Goal: Task Accomplishment & Management: Complete application form

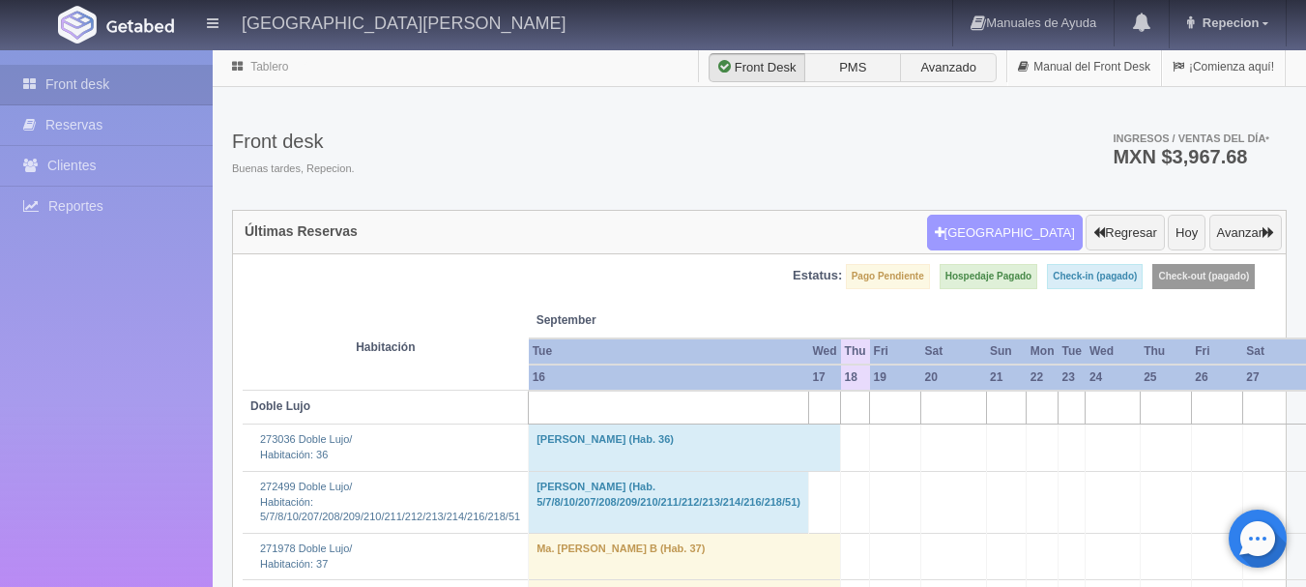
click at [1053, 230] on button "[GEOGRAPHIC_DATA]" at bounding box center [1005, 233] width 156 height 37
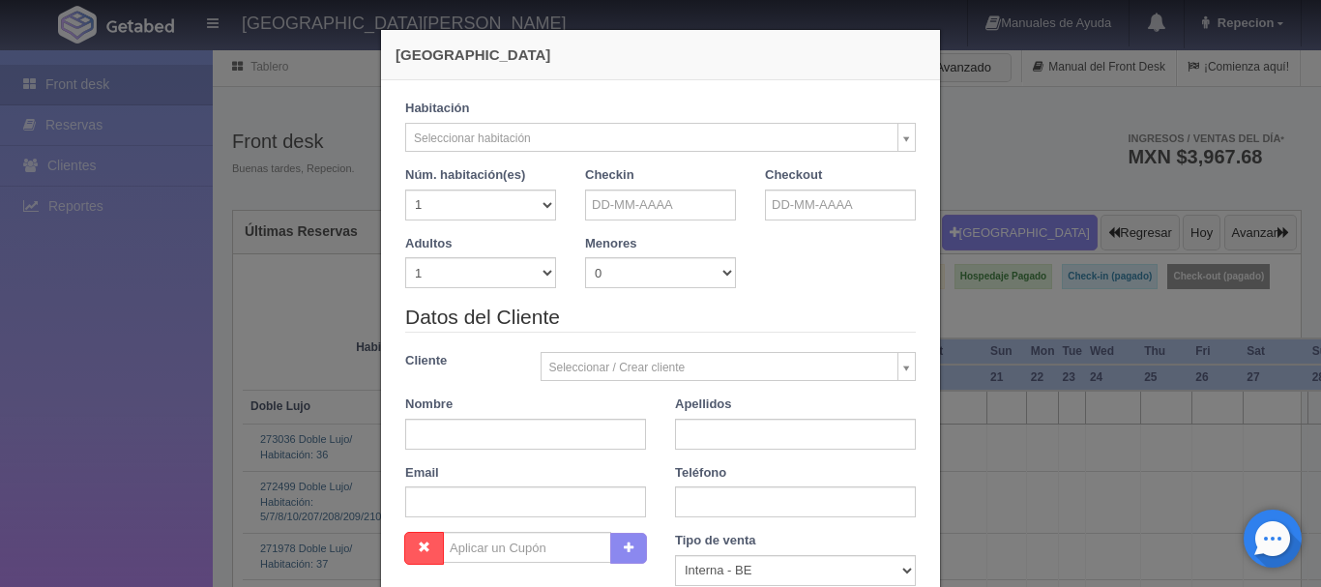
checkbox input "false"
click at [672, 200] on input "text" at bounding box center [660, 205] width 151 height 31
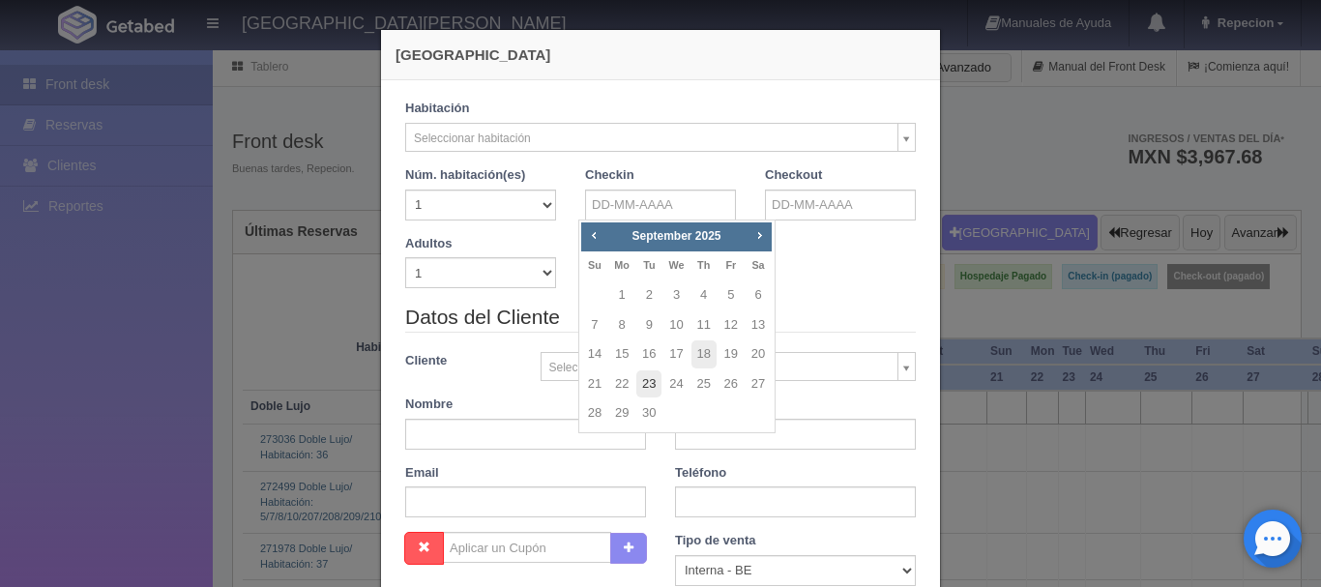
click at [655, 385] on link "23" at bounding box center [648, 384] width 25 height 28
type input "[DATE]"
checkbox input "false"
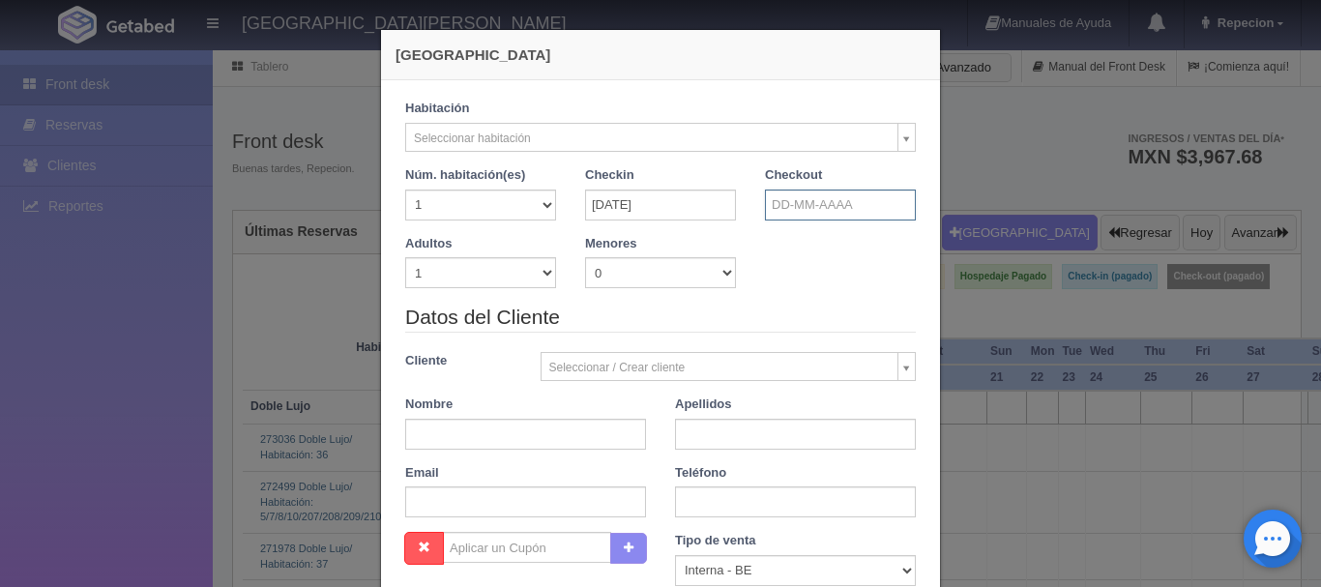
click at [864, 201] on input "text" at bounding box center [840, 205] width 151 height 31
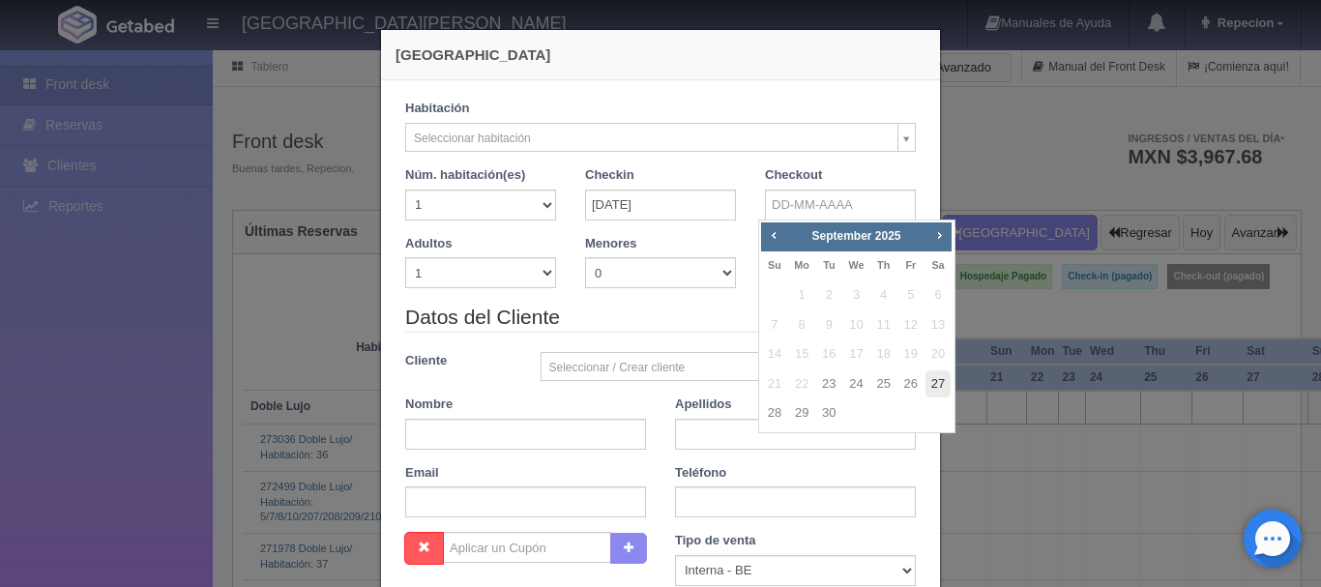
click at [944, 388] on link "27" at bounding box center [937, 384] width 25 height 28
type input "[DATE]"
checkbox input "false"
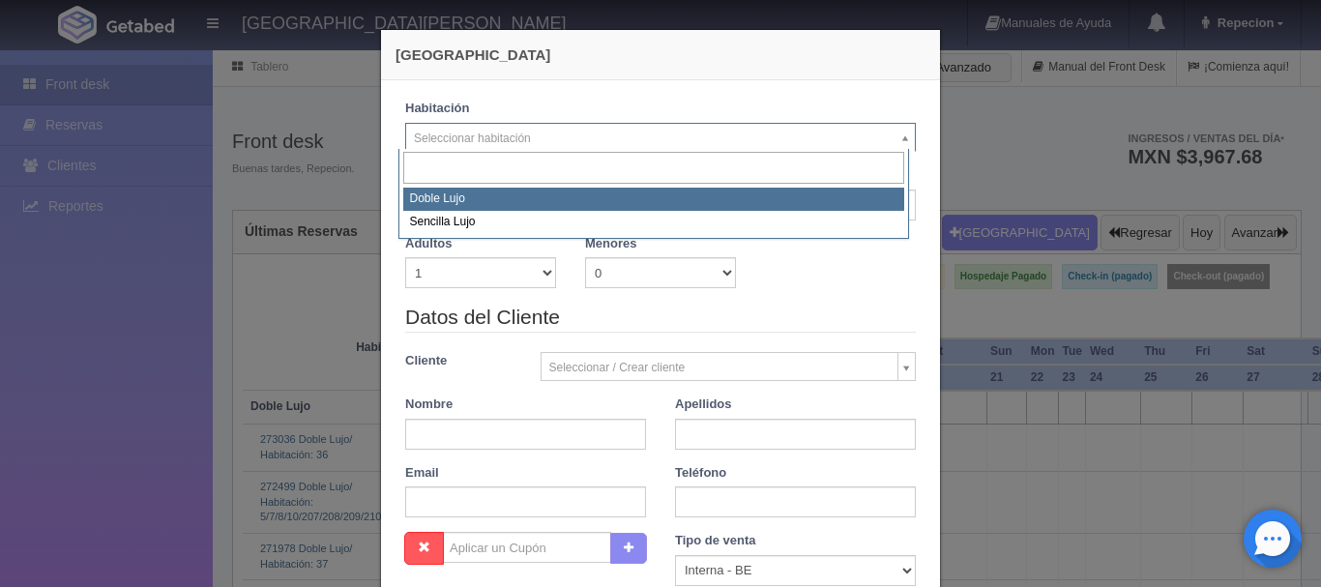
select select "577"
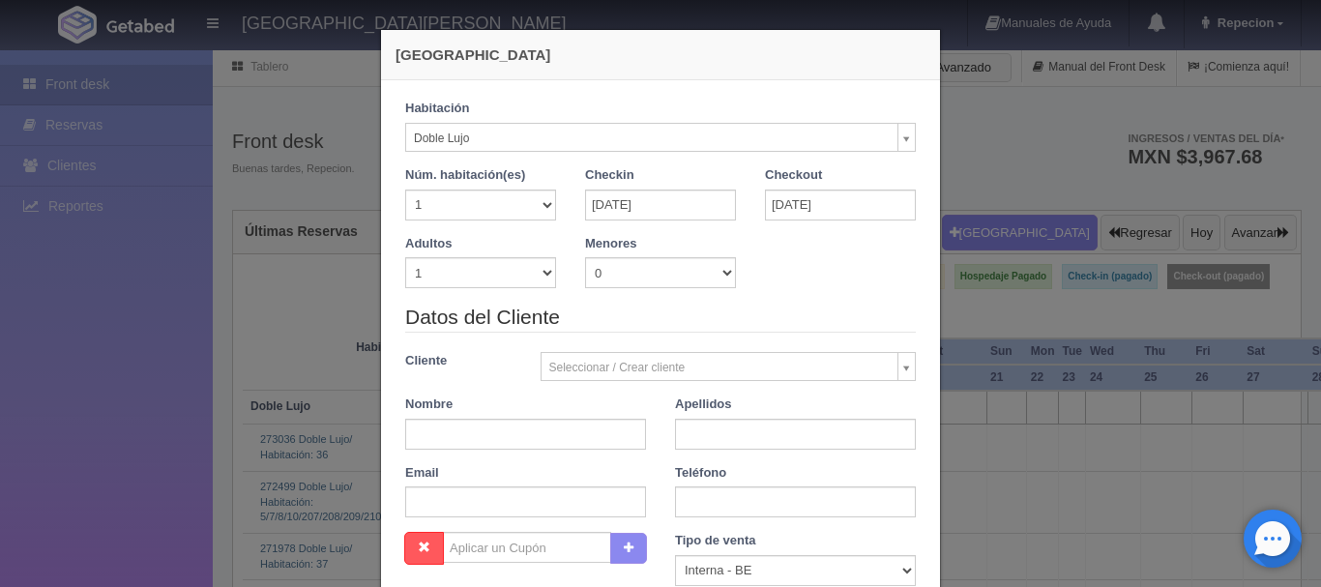
checkbox input "false"
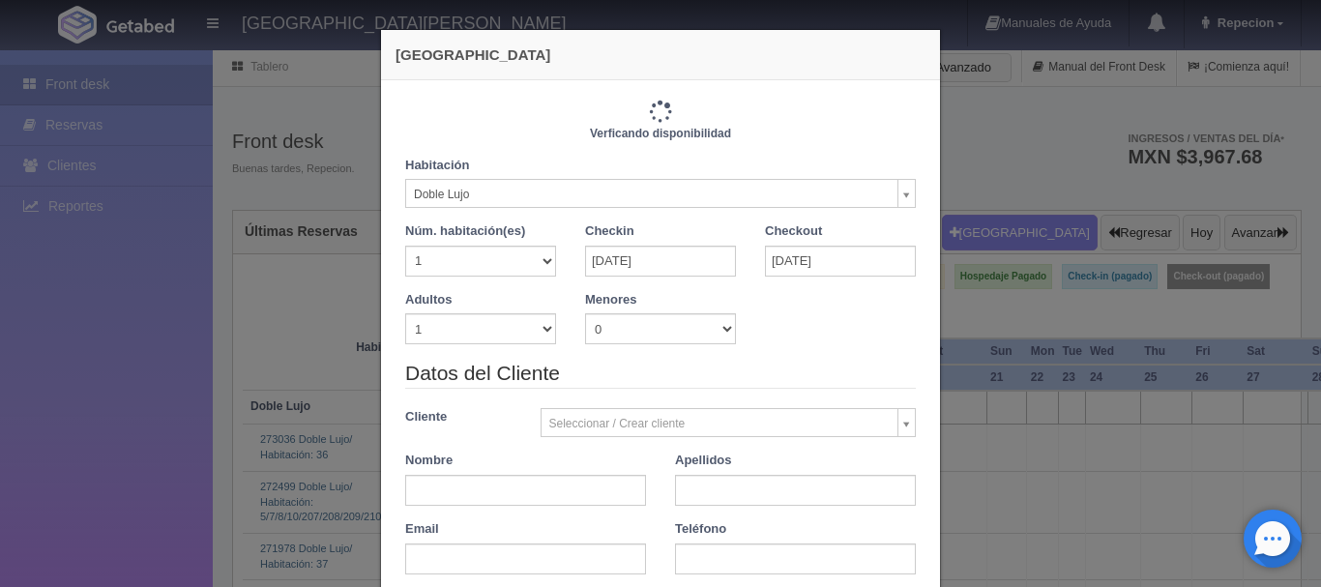
type input "4880.00"
checkbox input "false"
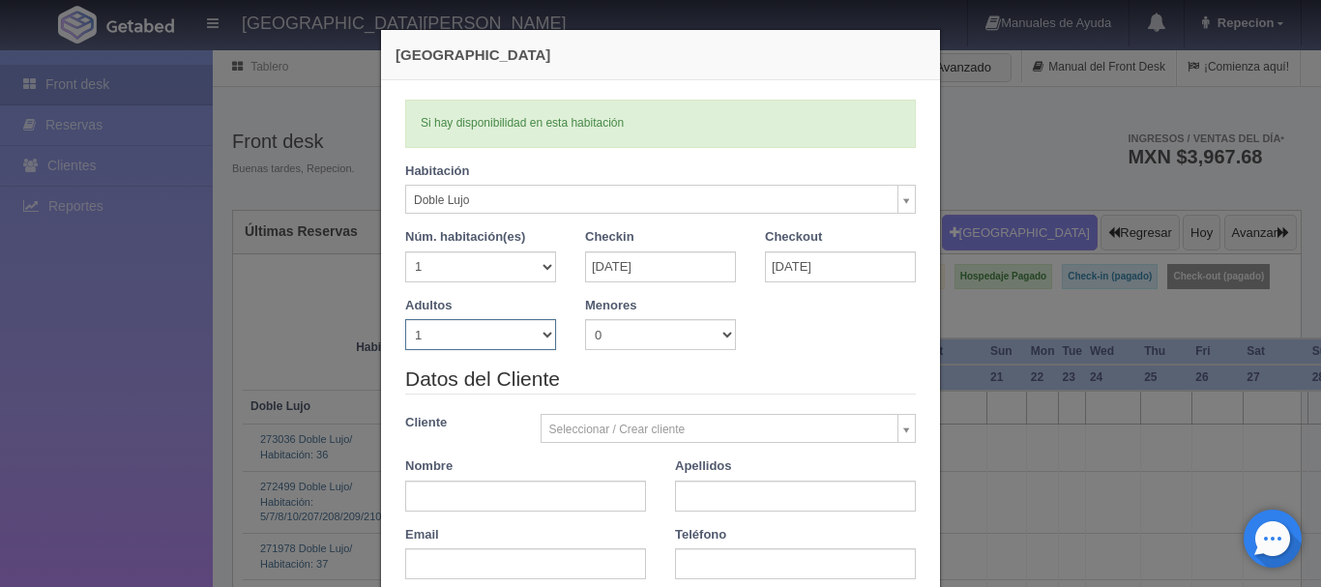
click at [527, 334] on select "1 2 3 4 5 6 7 8 9 10" at bounding box center [480, 334] width 151 height 31
select select "2"
click at [405, 319] on select "1 2 3 4 5 6 7 8 9 10" at bounding box center [480, 334] width 151 height 31
checkbox input "false"
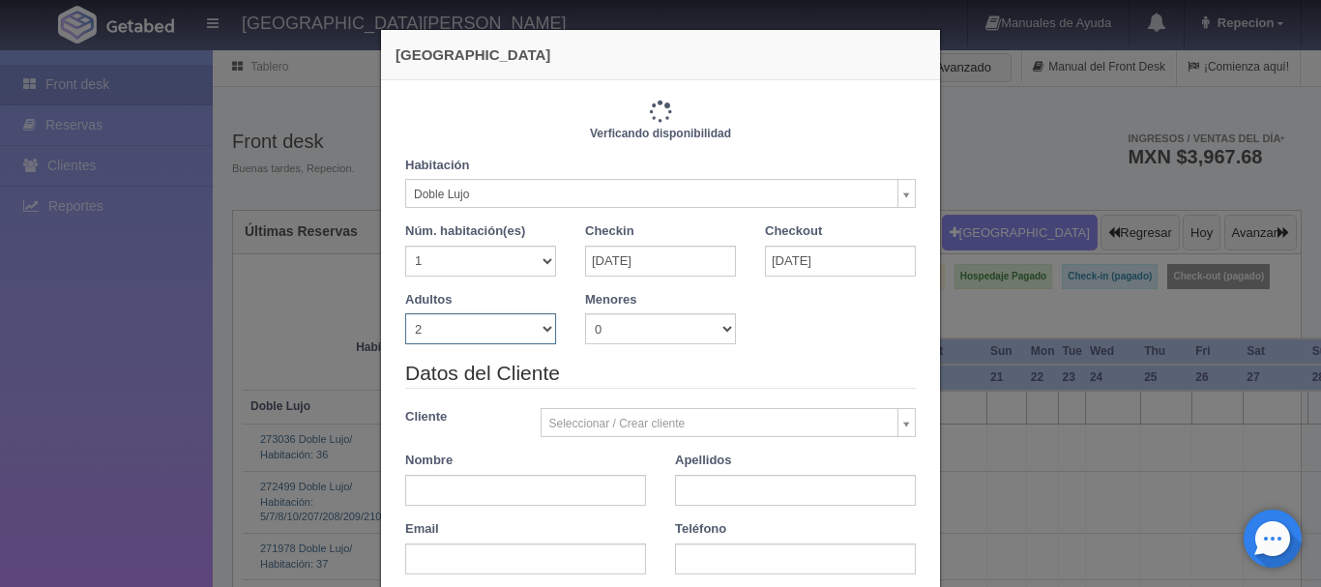
type input "4880.00"
checkbox input "false"
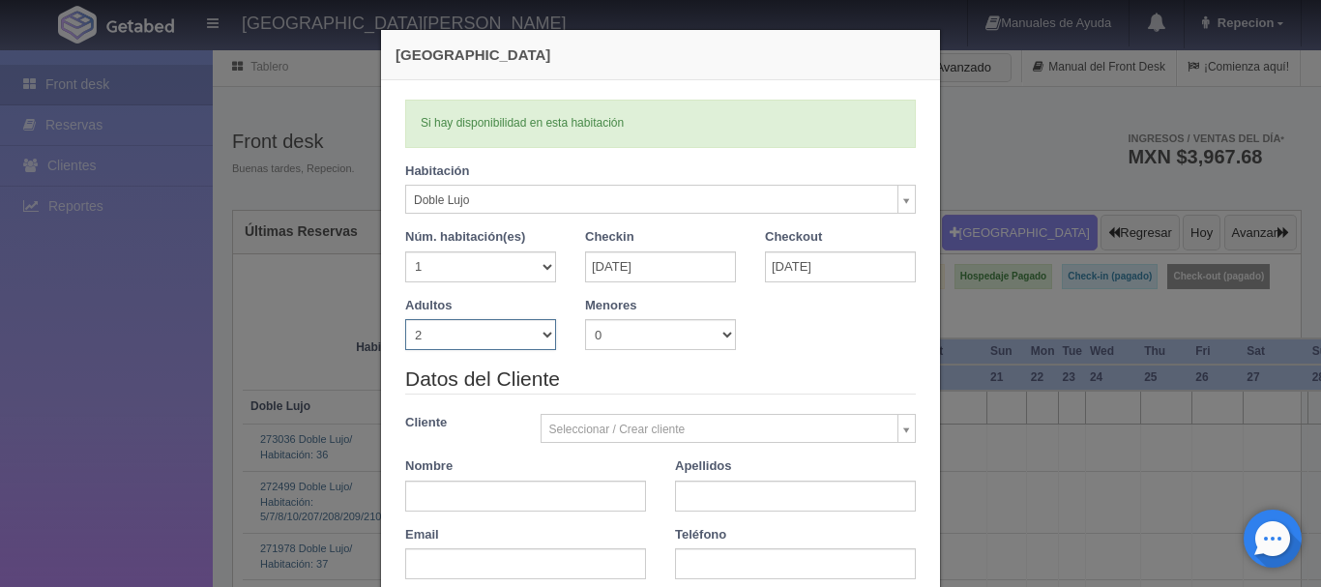
click at [547, 333] on select "1 2 3 4 5 6 7 8 9 10" at bounding box center [480, 334] width 151 height 31
select select "3"
click at [405, 319] on select "1 2 3 4 5 6 7 8 9 10" at bounding box center [480, 334] width 151 height 31
checkbox input "false"
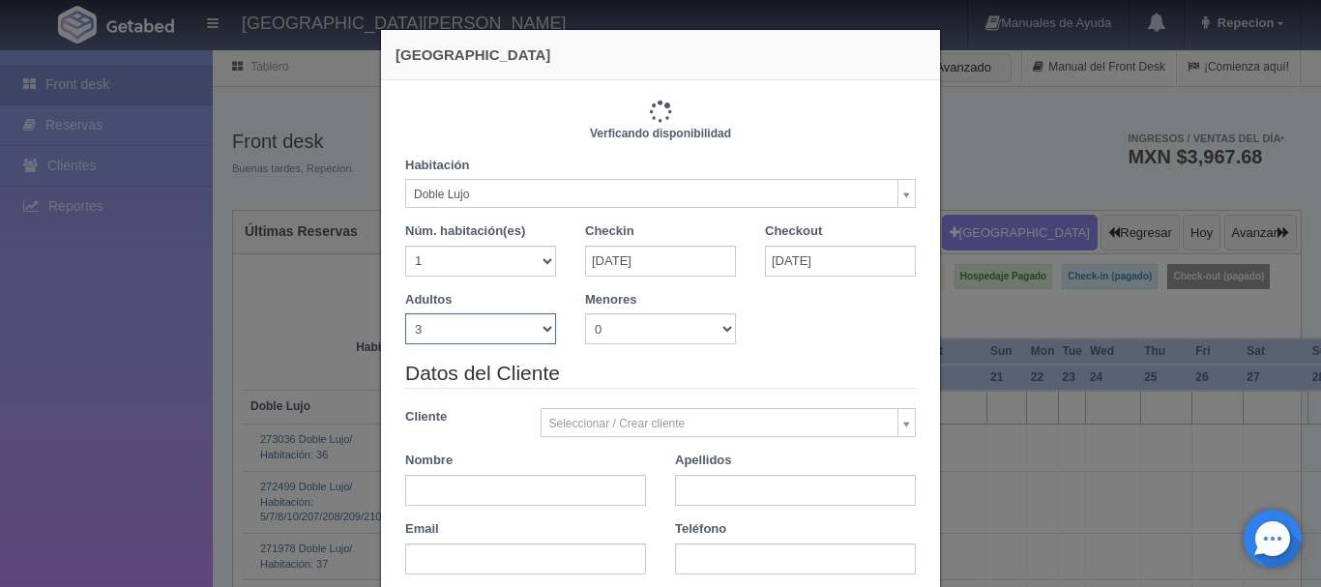
type input "5520.00"
checkbox input "false"
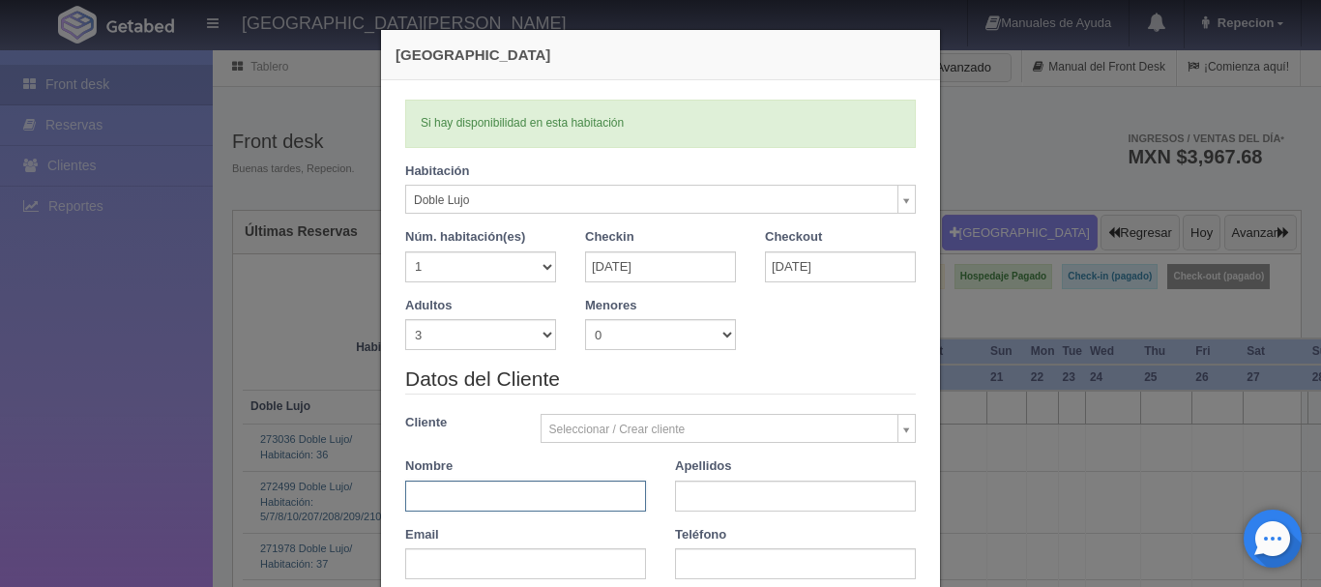
click at [413, 487] on input "text" at bounding box center [525, 496] width 241 height 31
type input "[PERSON_NAME]"
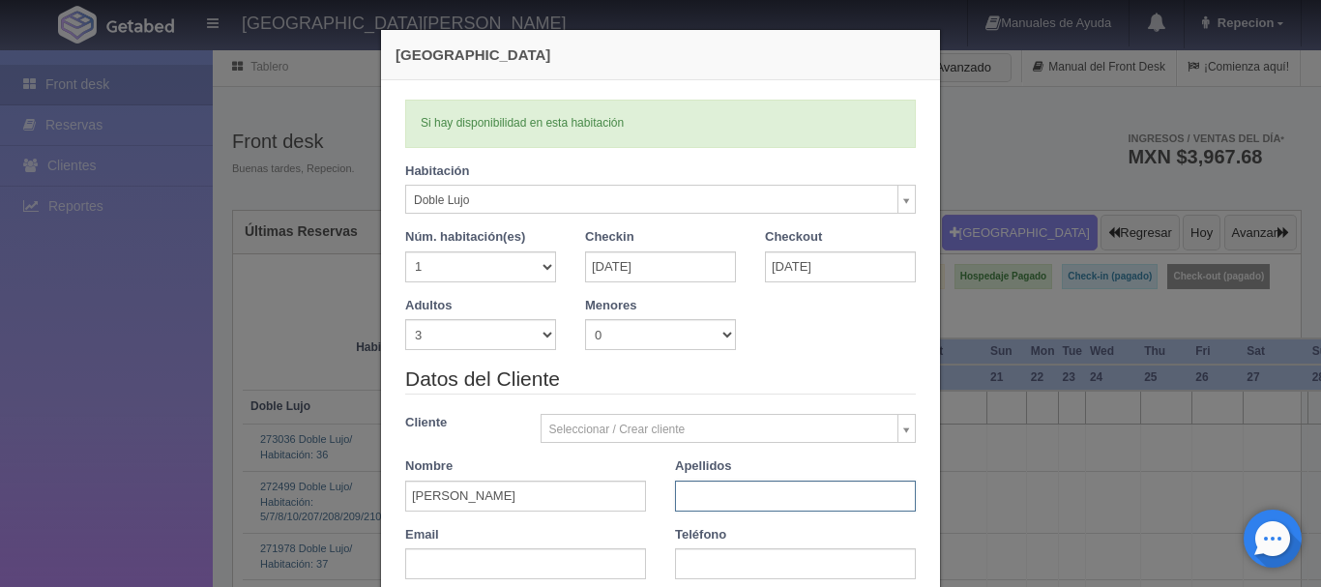
click at [678, 497] on input "text" at bounding box center [795, 496] width 241 height 31
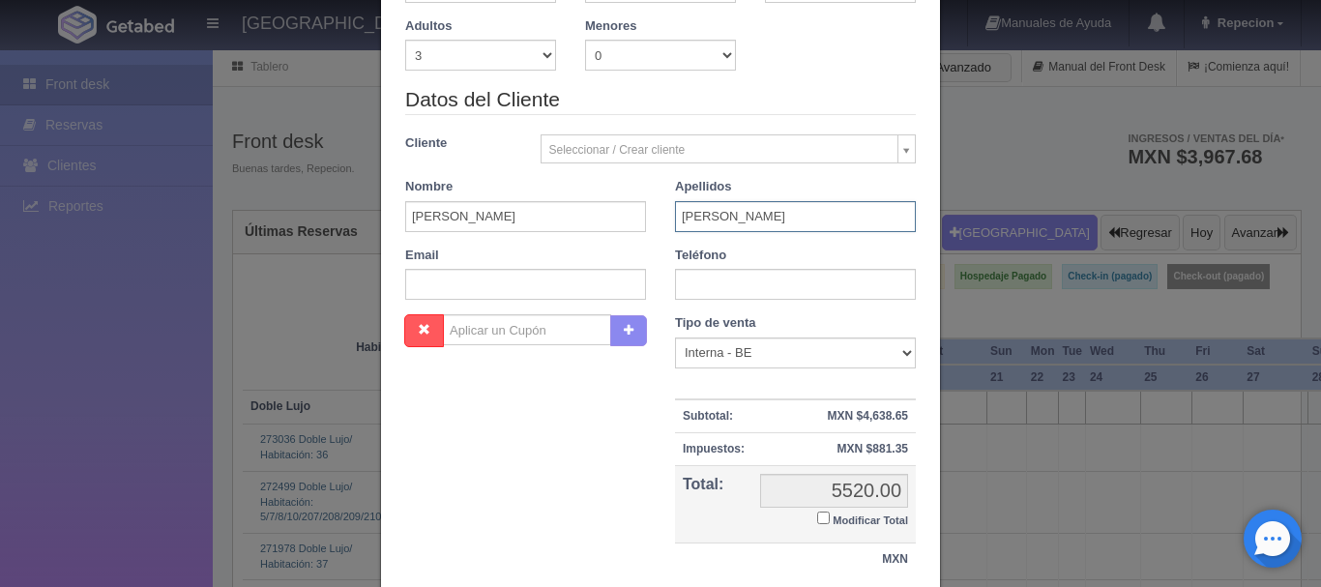
scroll to position [290, 0]
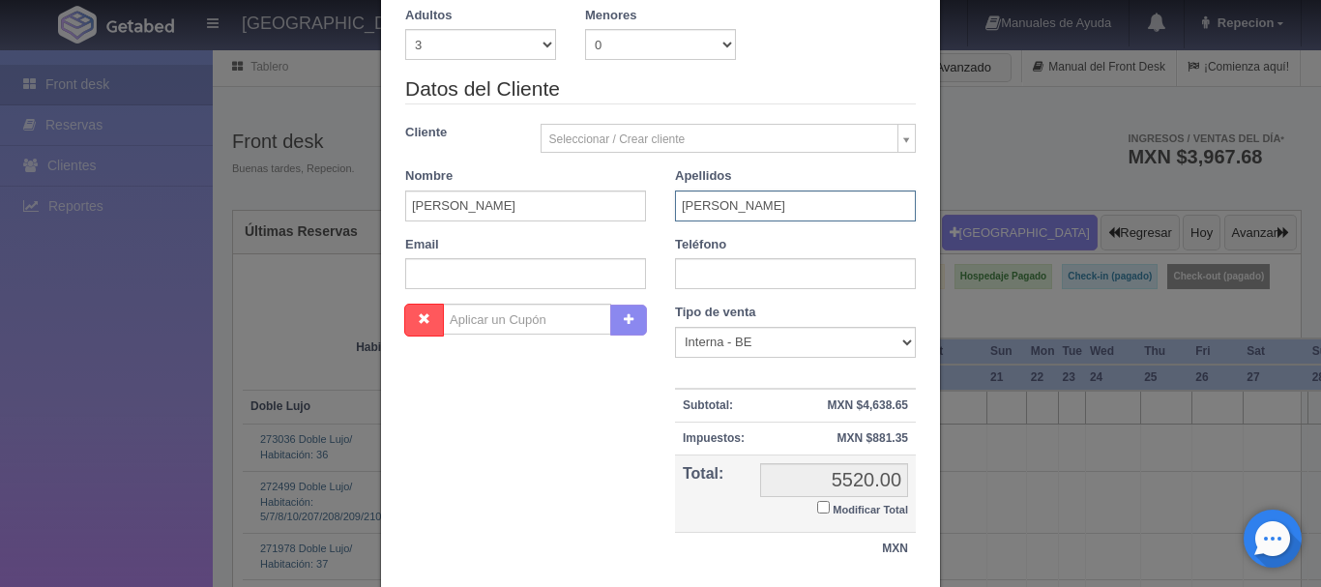
type input "[PERSON_NAME]"
click at [696, 276] on input "text" at bounding box center [795, 273] width 241 height 31
type input "2281531724"
click at [817, 510] on input "Modificar Total" at bounding box center [823, 507] width 13 height 13
checkbox input "true"
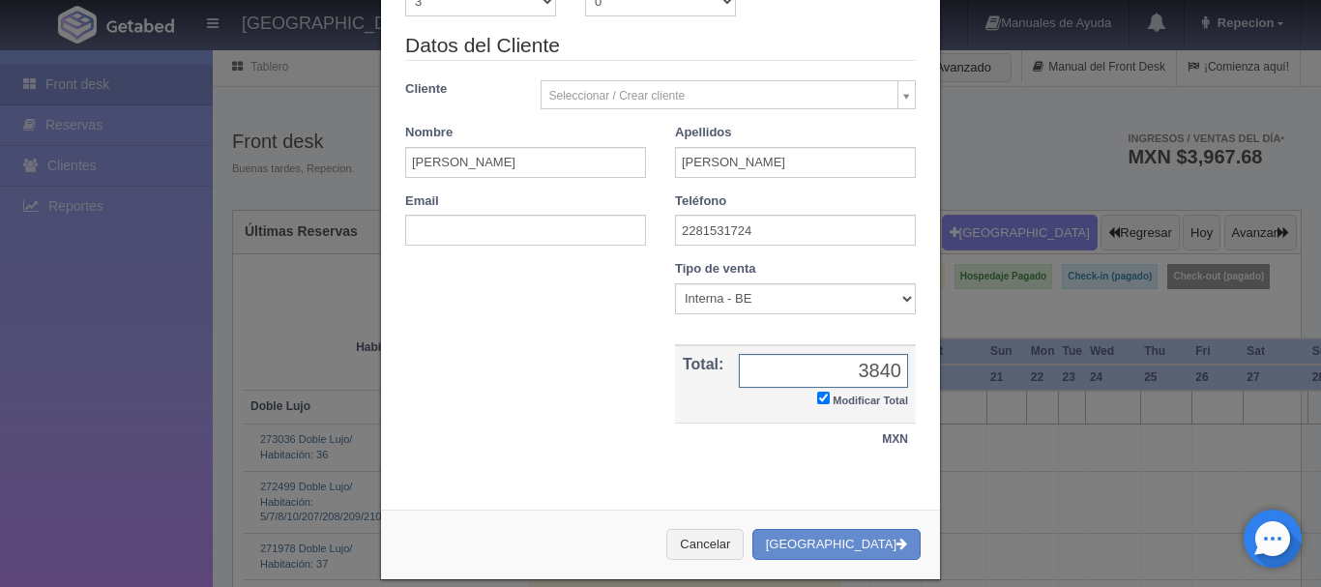
scroll to position [356, 0]
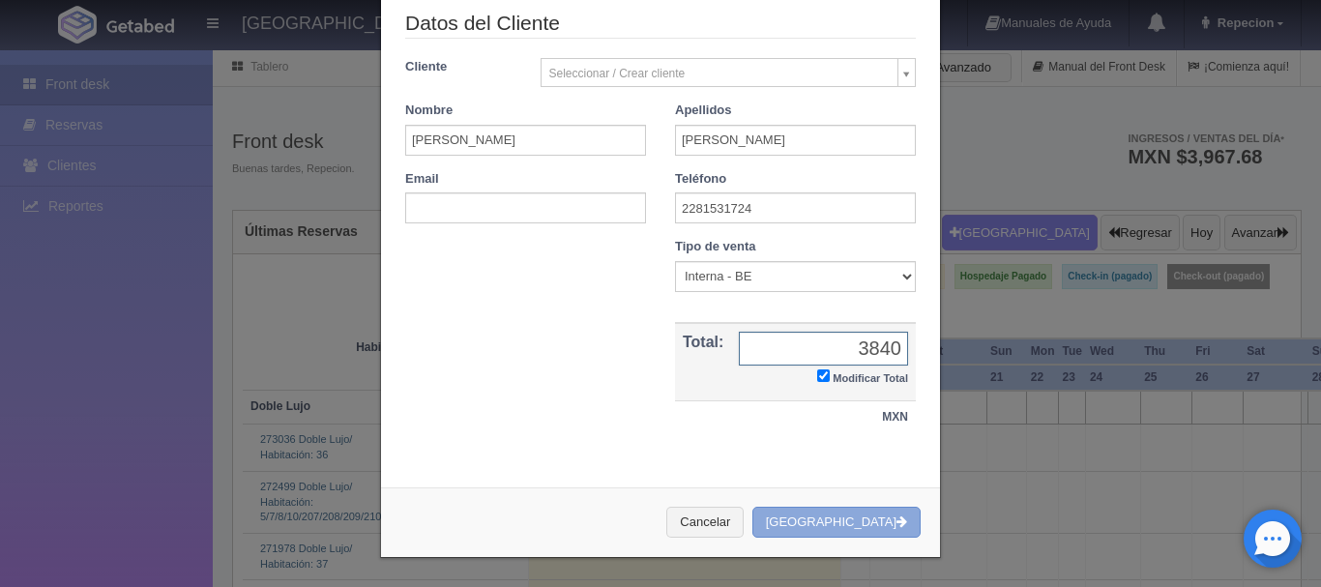
type input "3840"
click at [832, 524] on button "[GEOGRAPHIC_DATA]" at bounding box center [836, 523] width 168 height 32
